Goal: Use online tool/utility: Utilize a website feature to perform a specific function

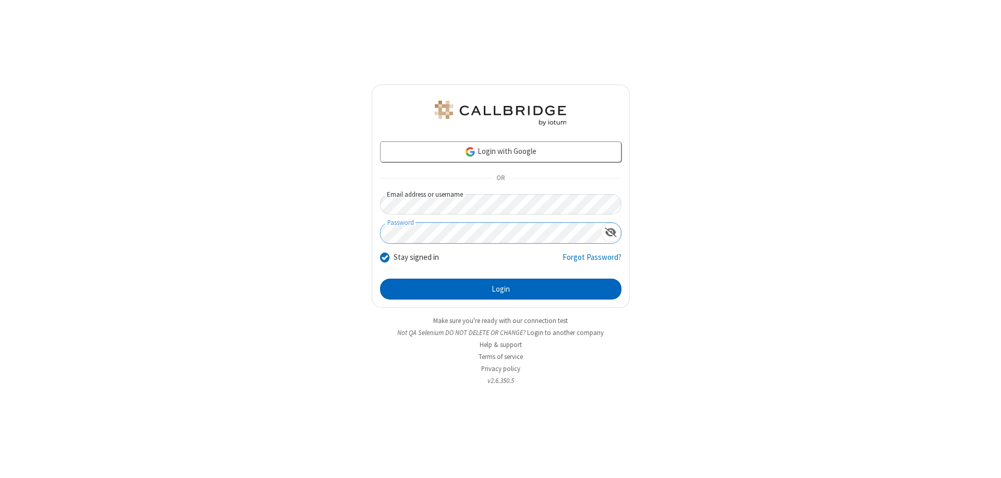
click at [501, 289] on button "Login" at bounding box center [500, 288] width 241 height 21
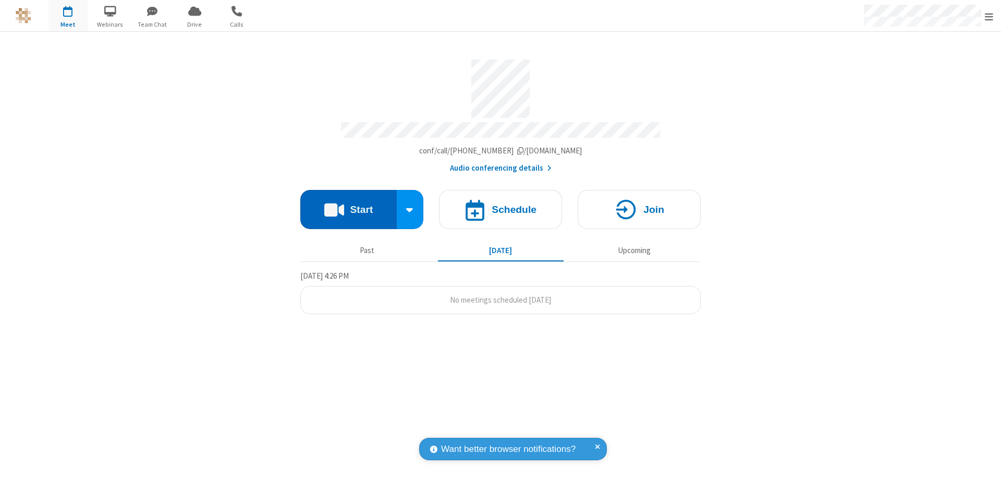
click at [348, 204] on button "Start" at bounding box center [348, 209] width 96 height 39
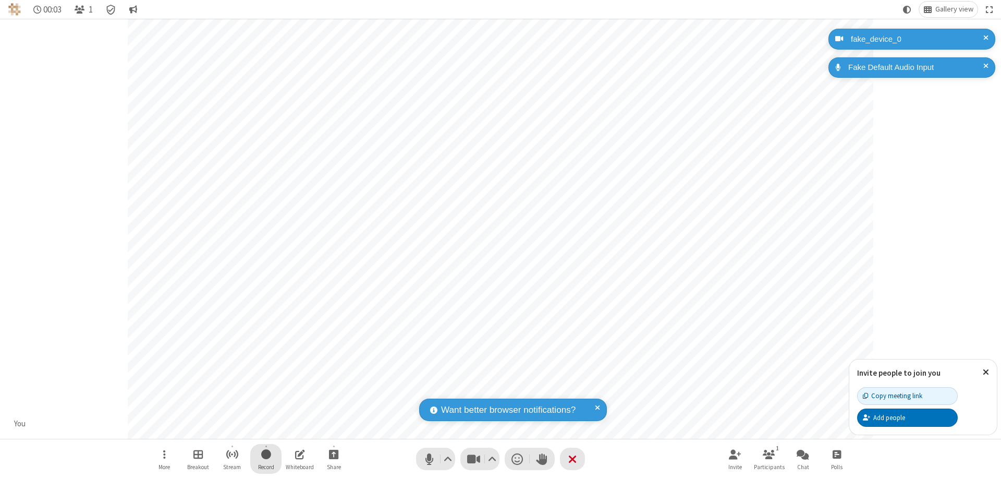
click at [266, 458] on span "Start recording" at bounding box center [266, 453] width 10 height 13
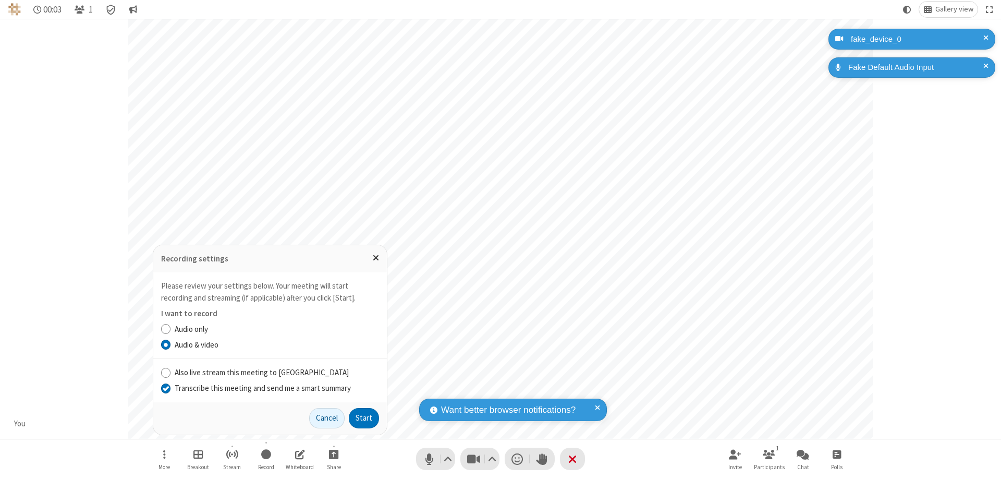
click at [165, 387] on input "Transcribe this meeting and send me a smart summary" at bounding box center [166, 387] width 10 height 11
click at [364, 418] on button "Start" at bounding box center [364, 418] width 30 height 21
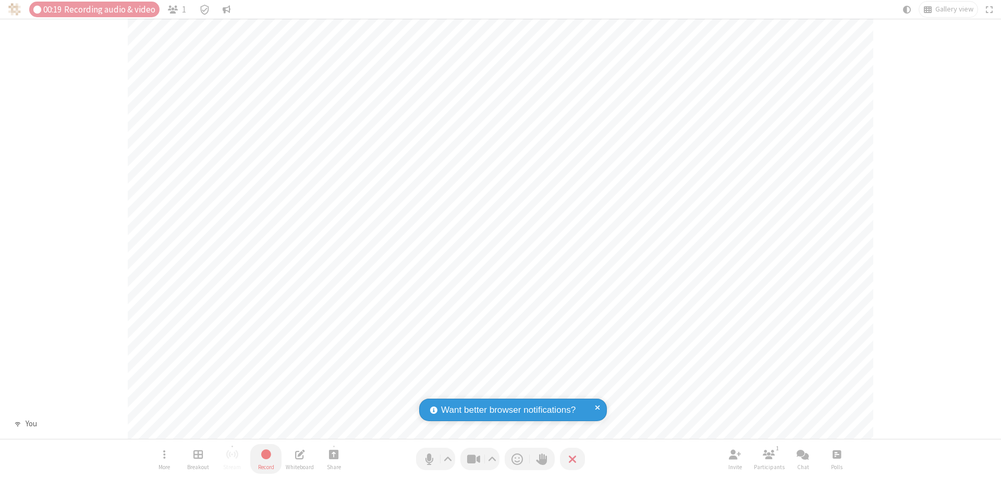
click at [266, 458] on span "Stop recording" at bounding box center [266, 453] width 12 height 13
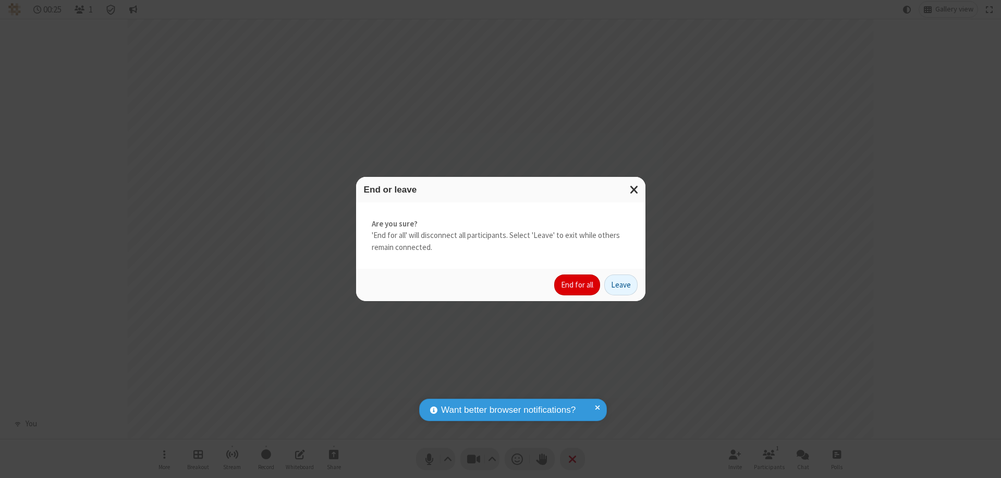
click at [578, 285] on button "End for all" at bounding box center [577, 284] width 46 height 21
